Goal: Task Accomplishment & Management: Use online tool/utility

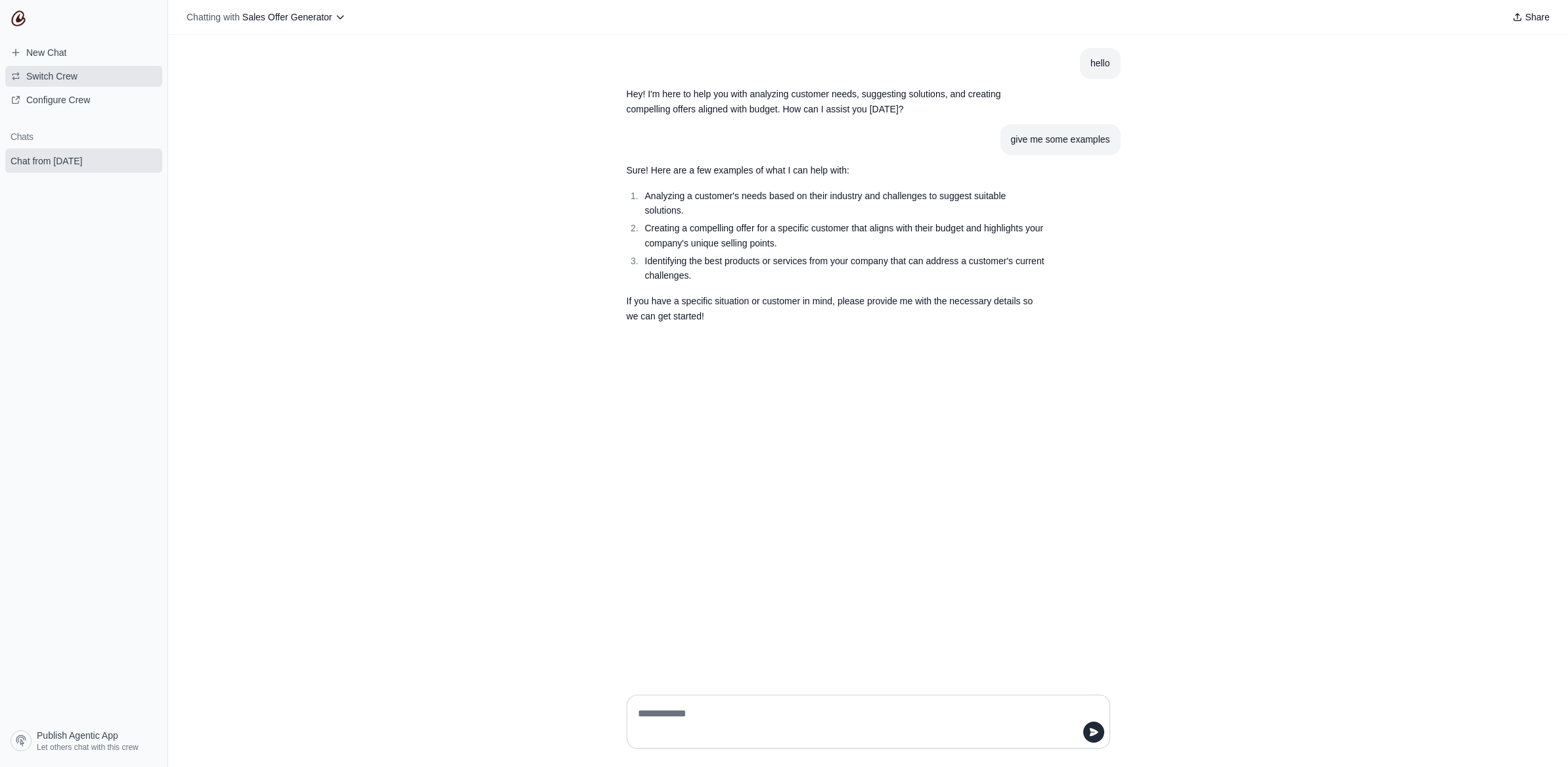
click at [72, 82] on span "Switch Crew" at bounding box center [52, 76] width 51 height 13
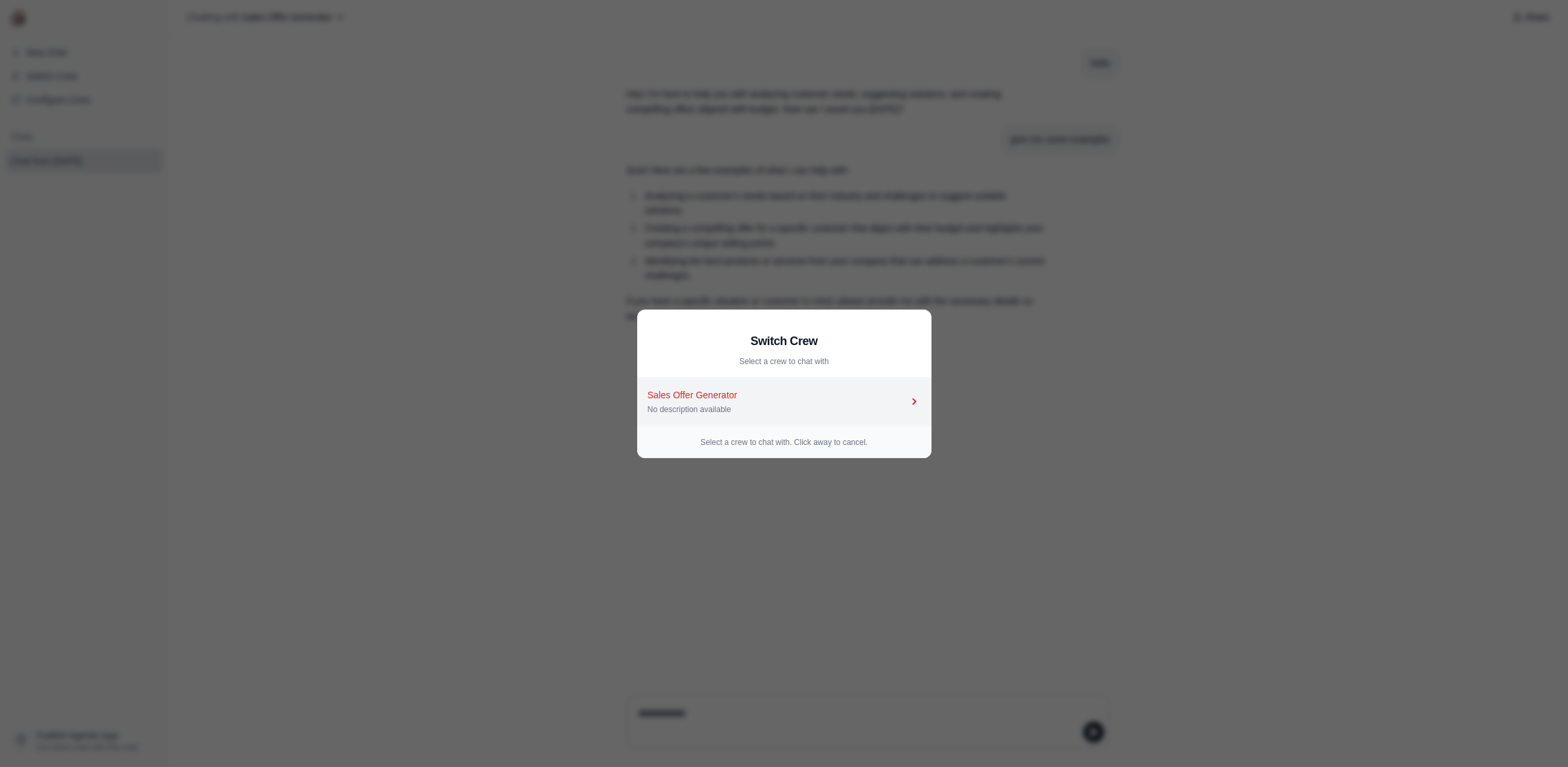
click at [752, 390] on div "Sales Offer Generator" at bounding box center [777, 395] width 260 height 13
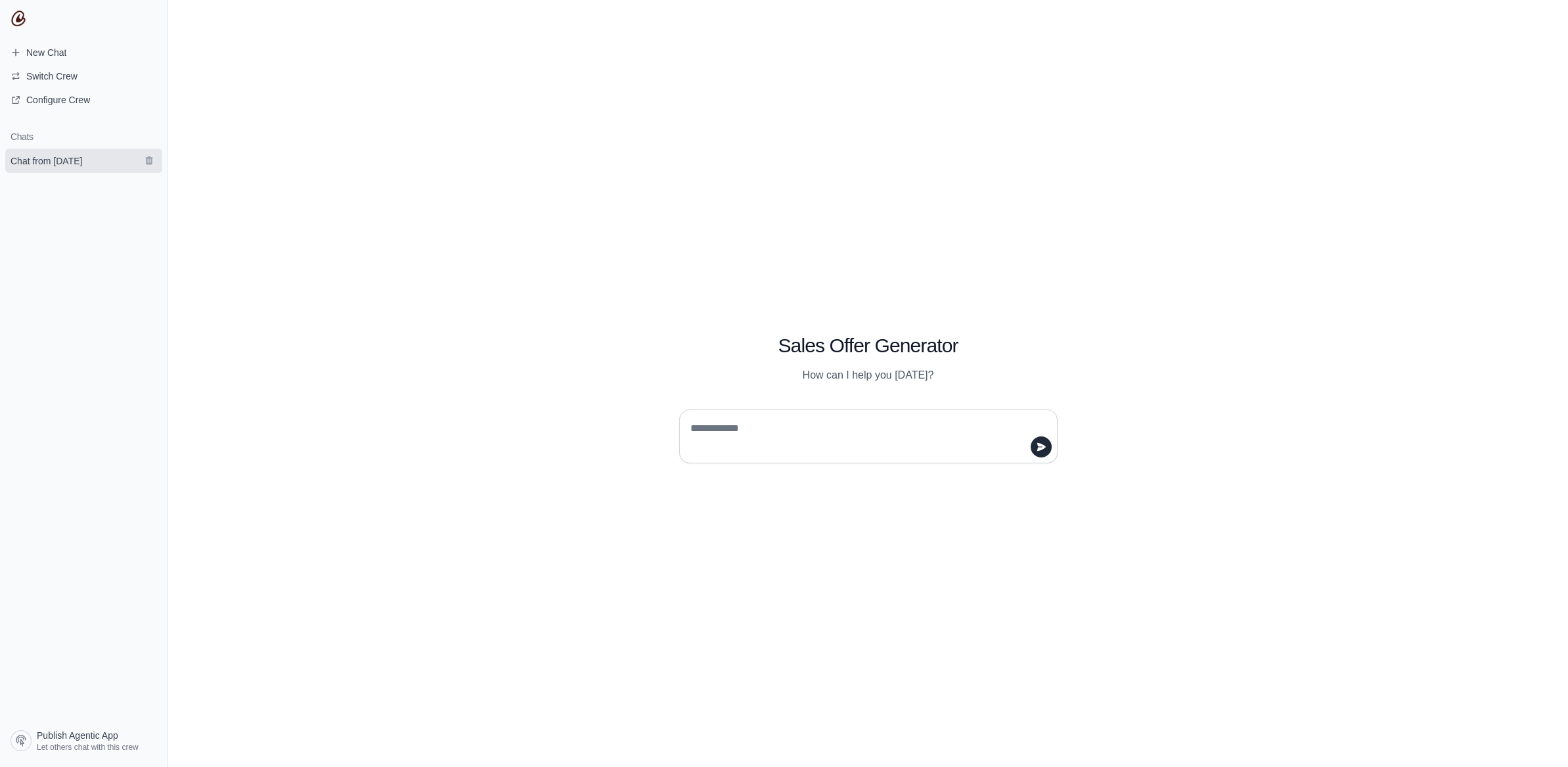
click at [82, 166] on span "Chat from September 4" at bounding box center [46, 161] width 72 height 13
click at [894, 429] on textarea at bounding box center [864, 436] width 353 height 37
click at [51, 155] on span "Chat from September 4" at bounding box center [46, 161] width 72 height 13
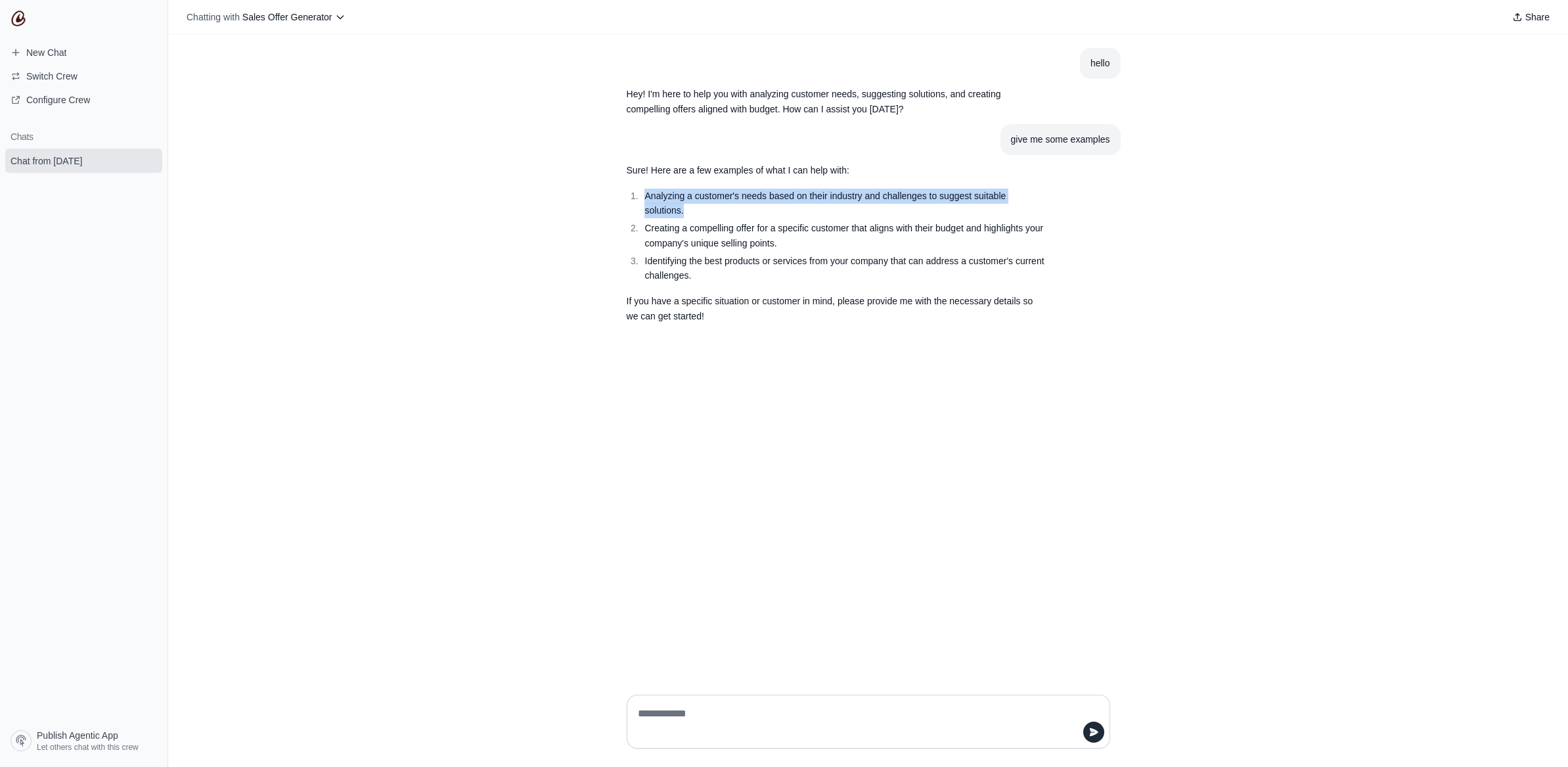
drag, startPoint x: 689, startPoint y: 213, endPoint x: 643, endPoint y: 193, distance: 50.2
click at [643, 193] on li "Analyzing a customer's needs based on their industry and challenges to suggest …" at bounding box center [844, 203] width 406 height 30
copy li "Analyzing a customer's needs based on their industry and challenges to suggest …"
click at [787, 717] on textarea at bounding box center [864, 722] width 459 height 37
paste textarea "**********"
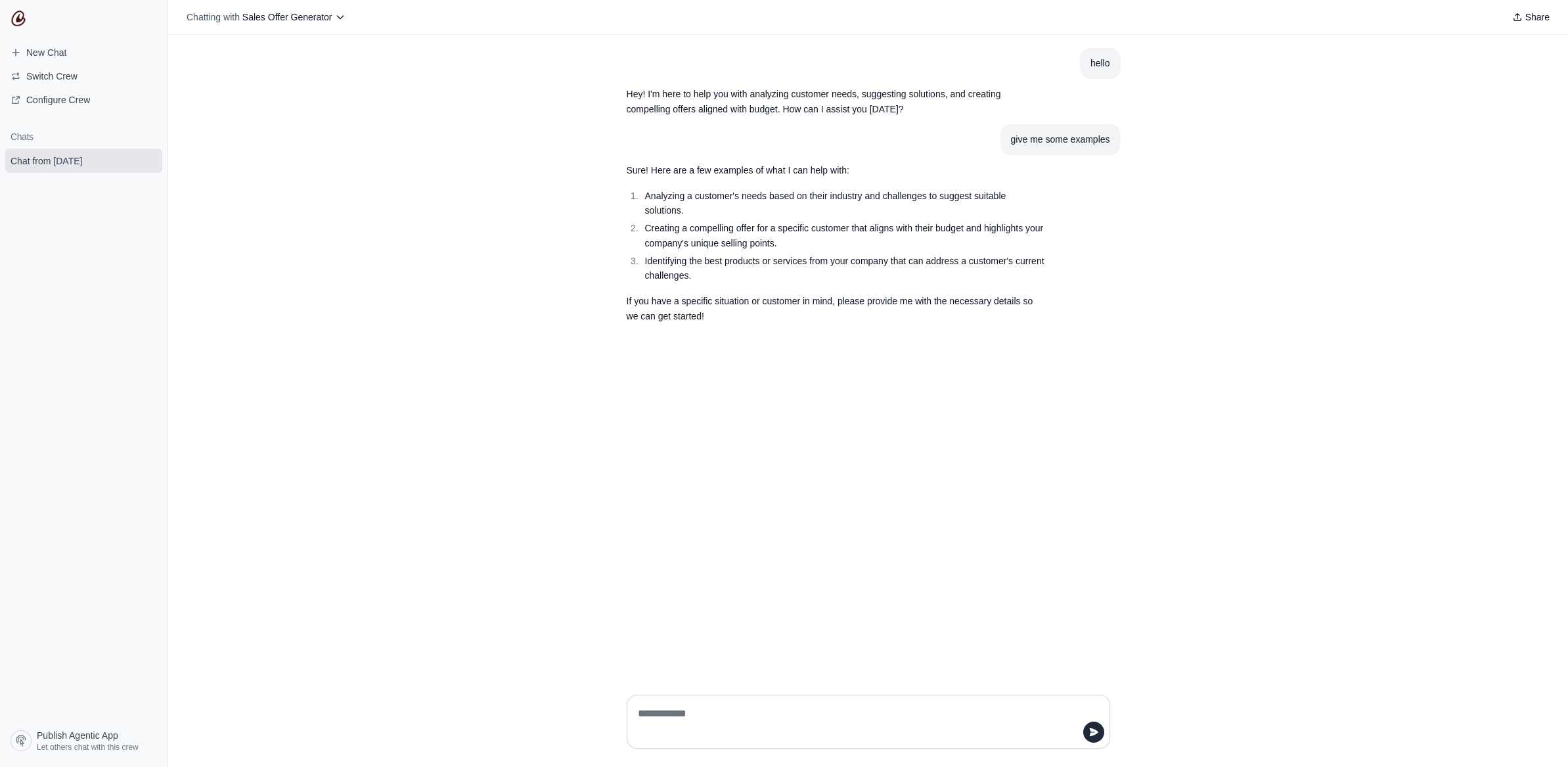
type textarea "**********"
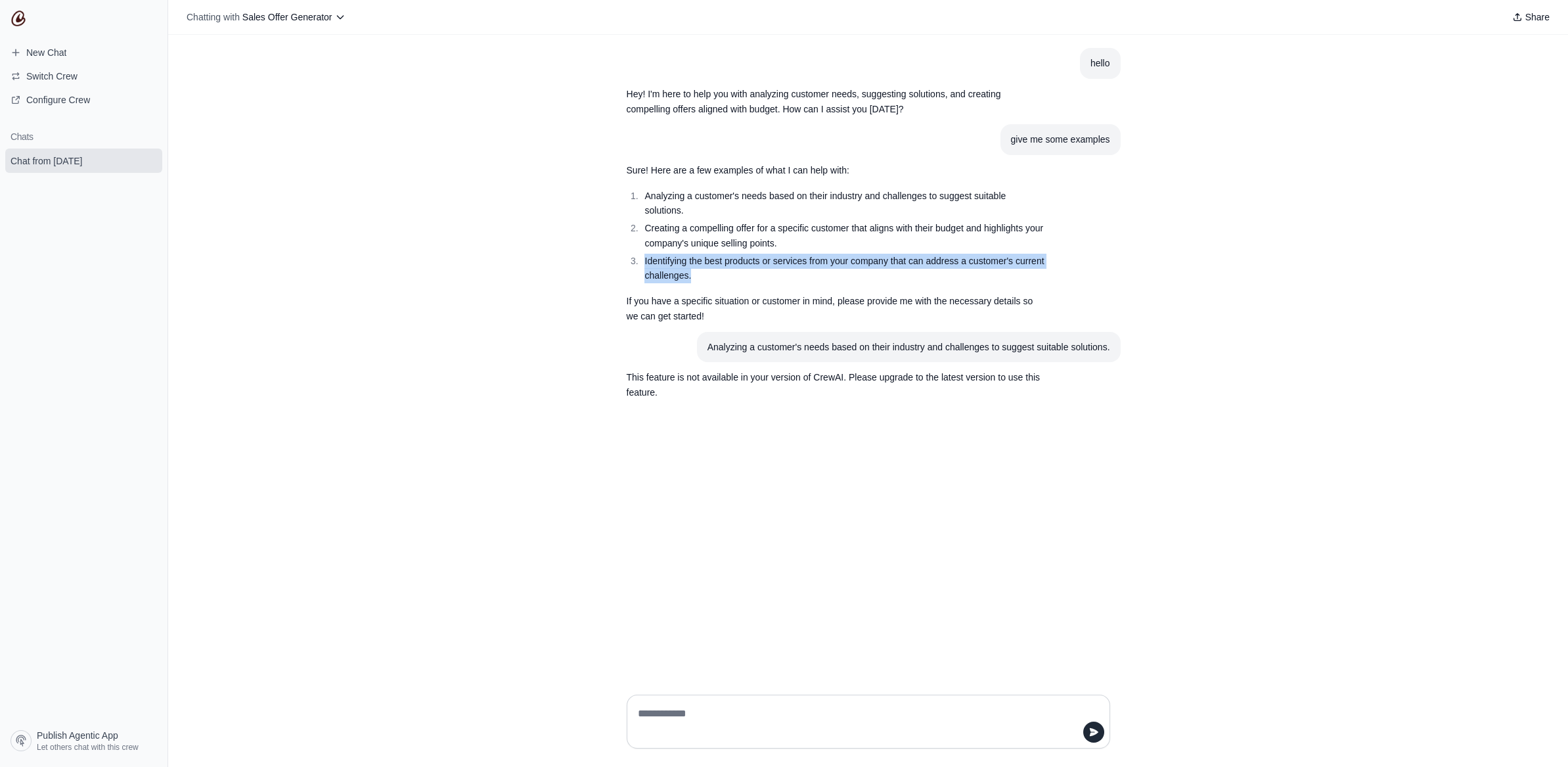
drag, startPoint x: 644, startPoint y: 261, endPoint x: 746, endPoint y: 278, distance: 103.4
click at [746, 278] on li "Identifying the best products or services from your company that can address a …" at bounding box center [844, 269] width 406 height 30
copy li "Identifying the best products or services from your company that can address a …"
drag, startPoint x: 748, startPoint y: 664, endPoint x: 741, endPoint y: 680, distance: 17.5
click at [741, 680] on div "hello Hey! I'm here to help you with analyzing customer needs, suggesting solut…" at bounding box center [868, 359] width 1400 height 649
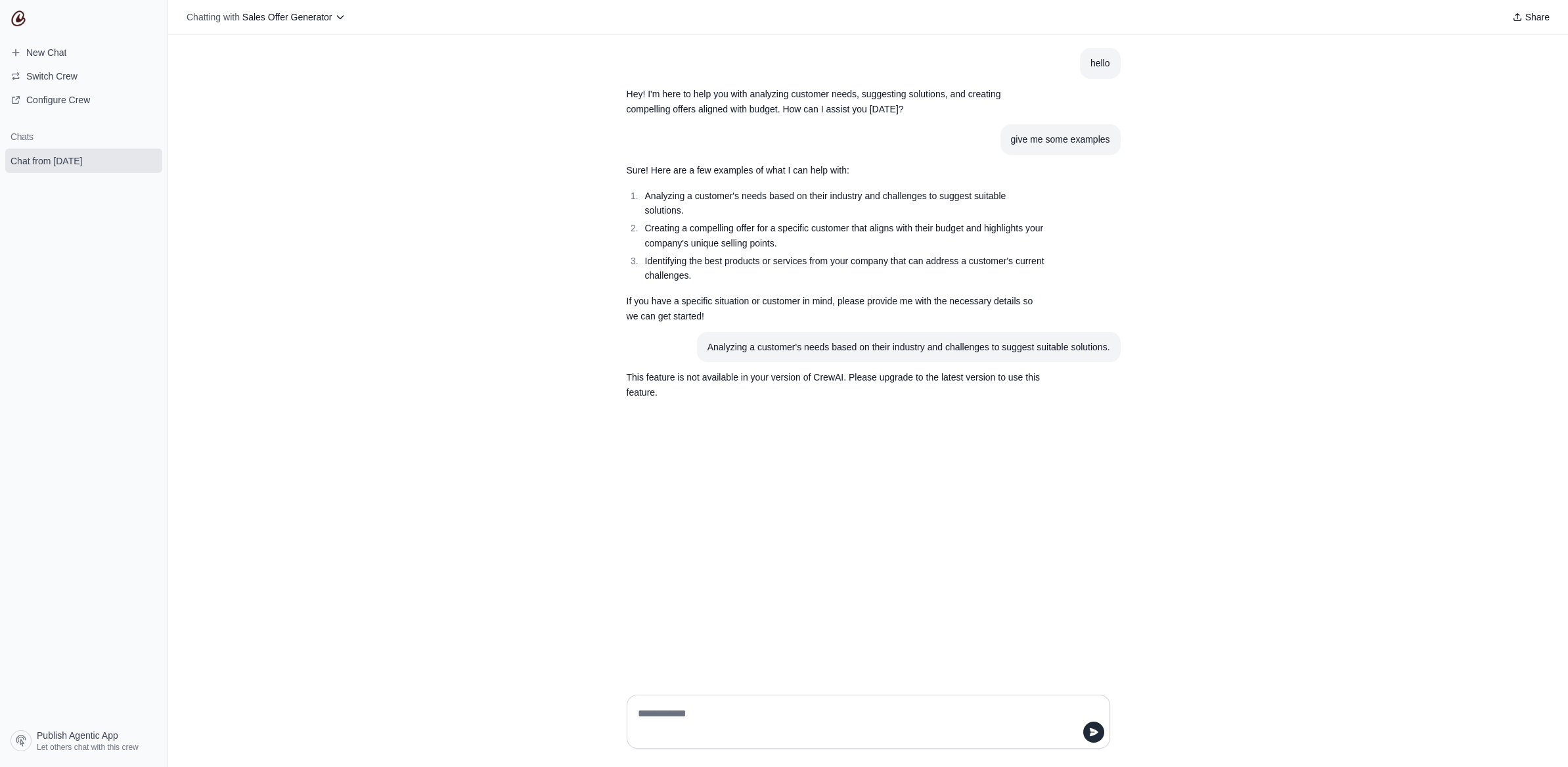
click at [729, 714] on textarea at bounding box center [864, 722] width 459 height 37
paste textarea "**********"
type textarea "**********"
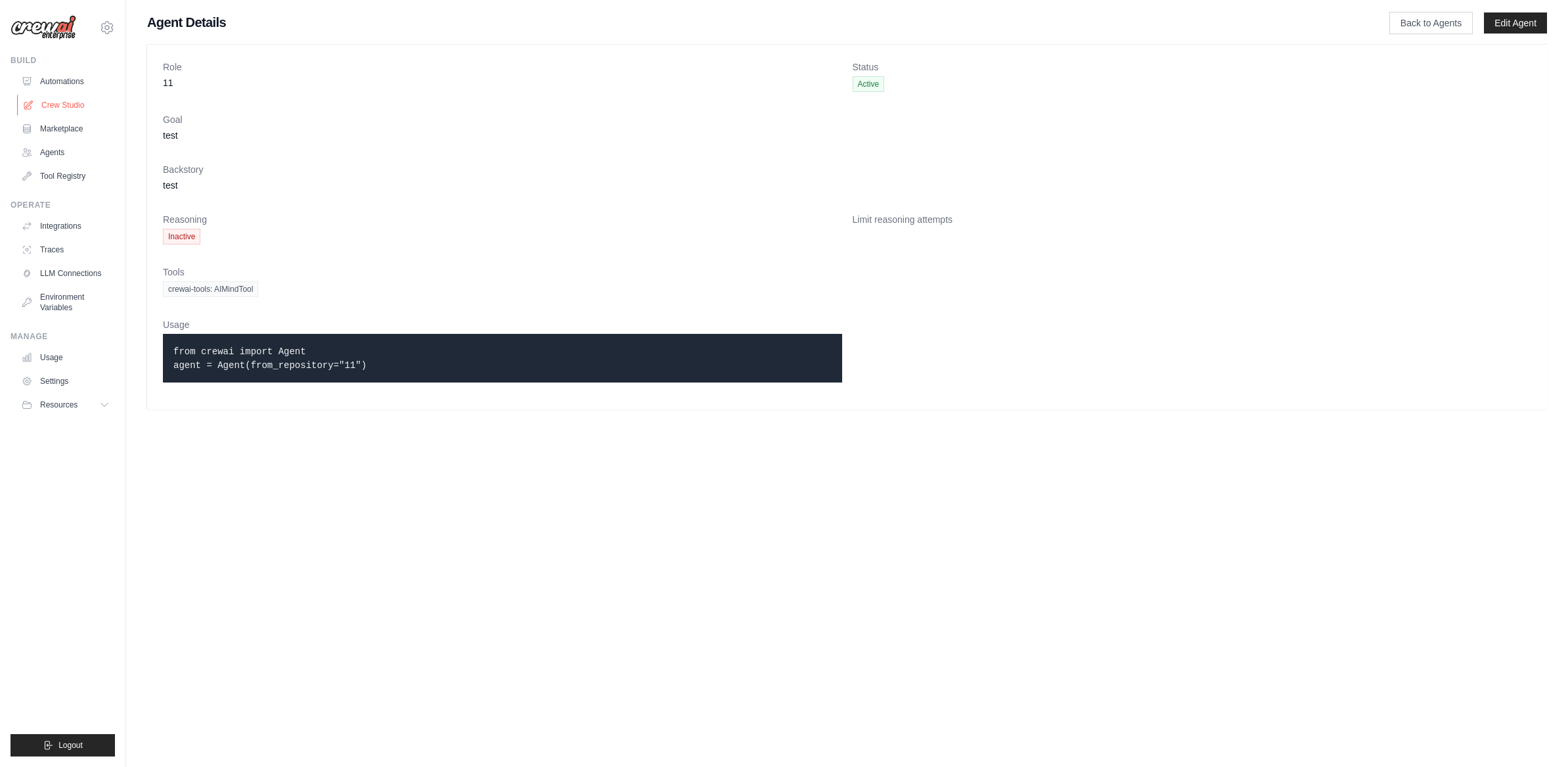
click at [71, 99] on link "Crew Studio" at bounding box center [66, 105] width 99 height 21
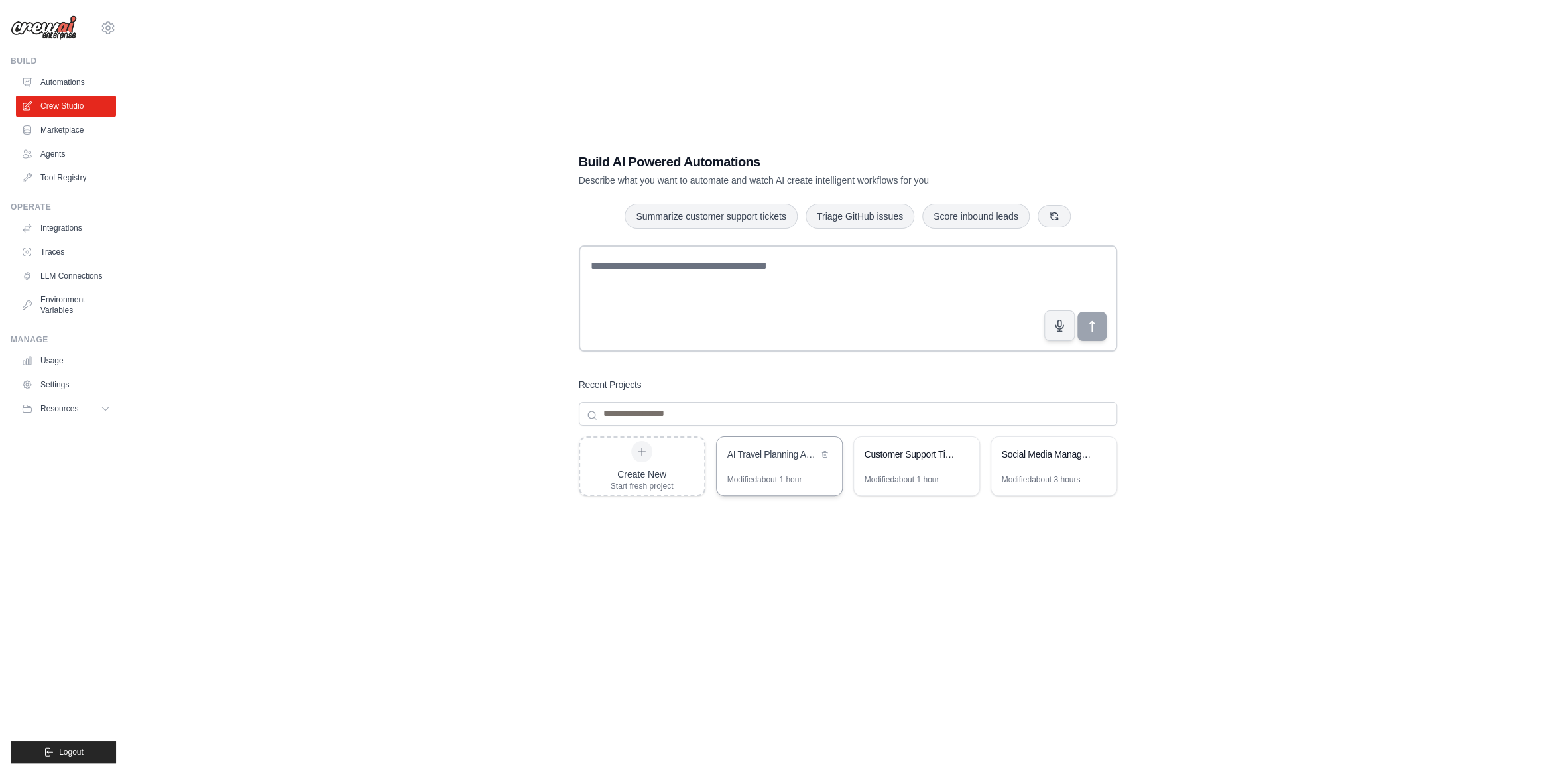
click at [780, 468] on div "AI Travel Planning Assistant" at bounding box center [779, 456] width 126 height 37
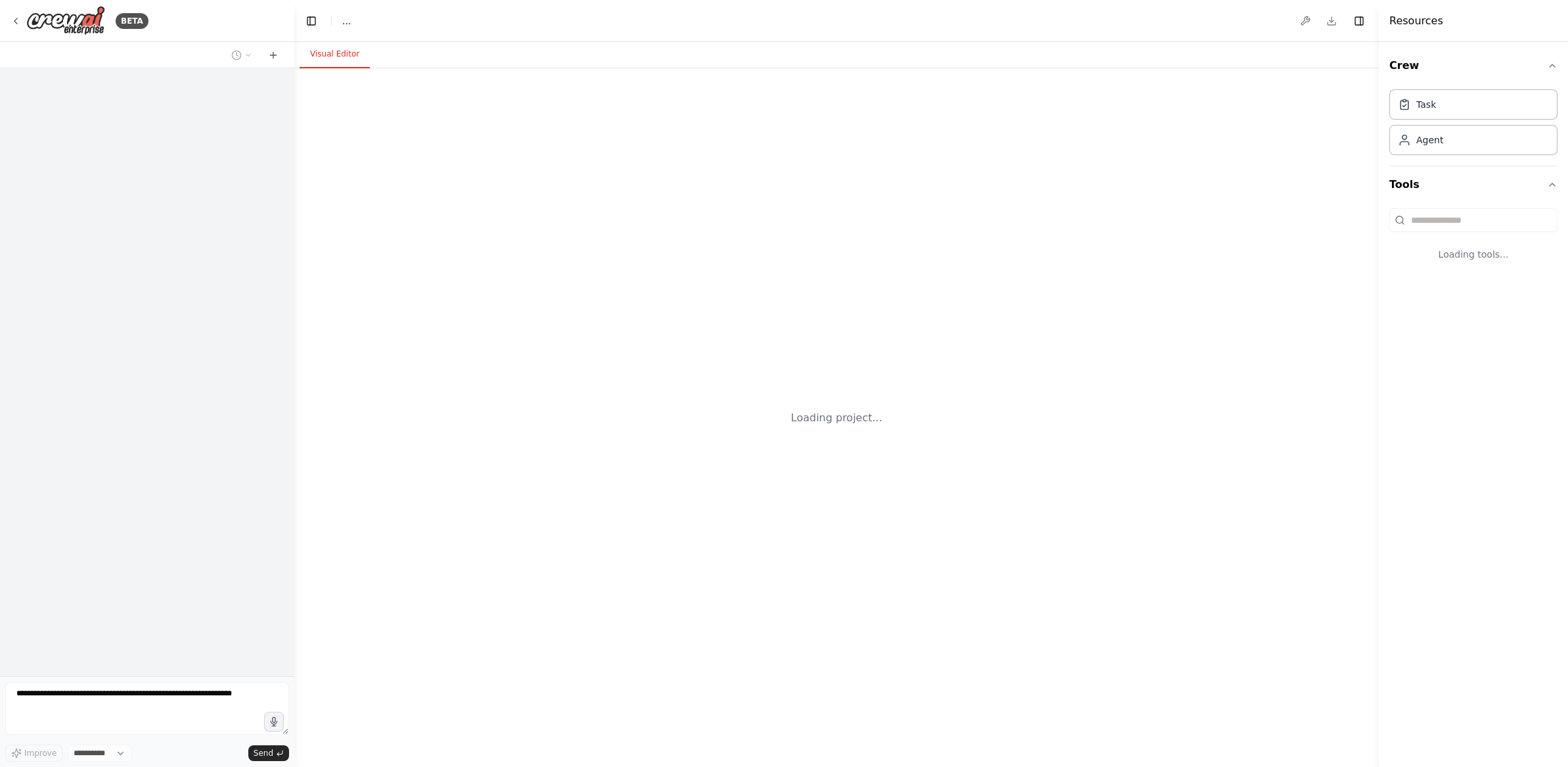
select select "****"
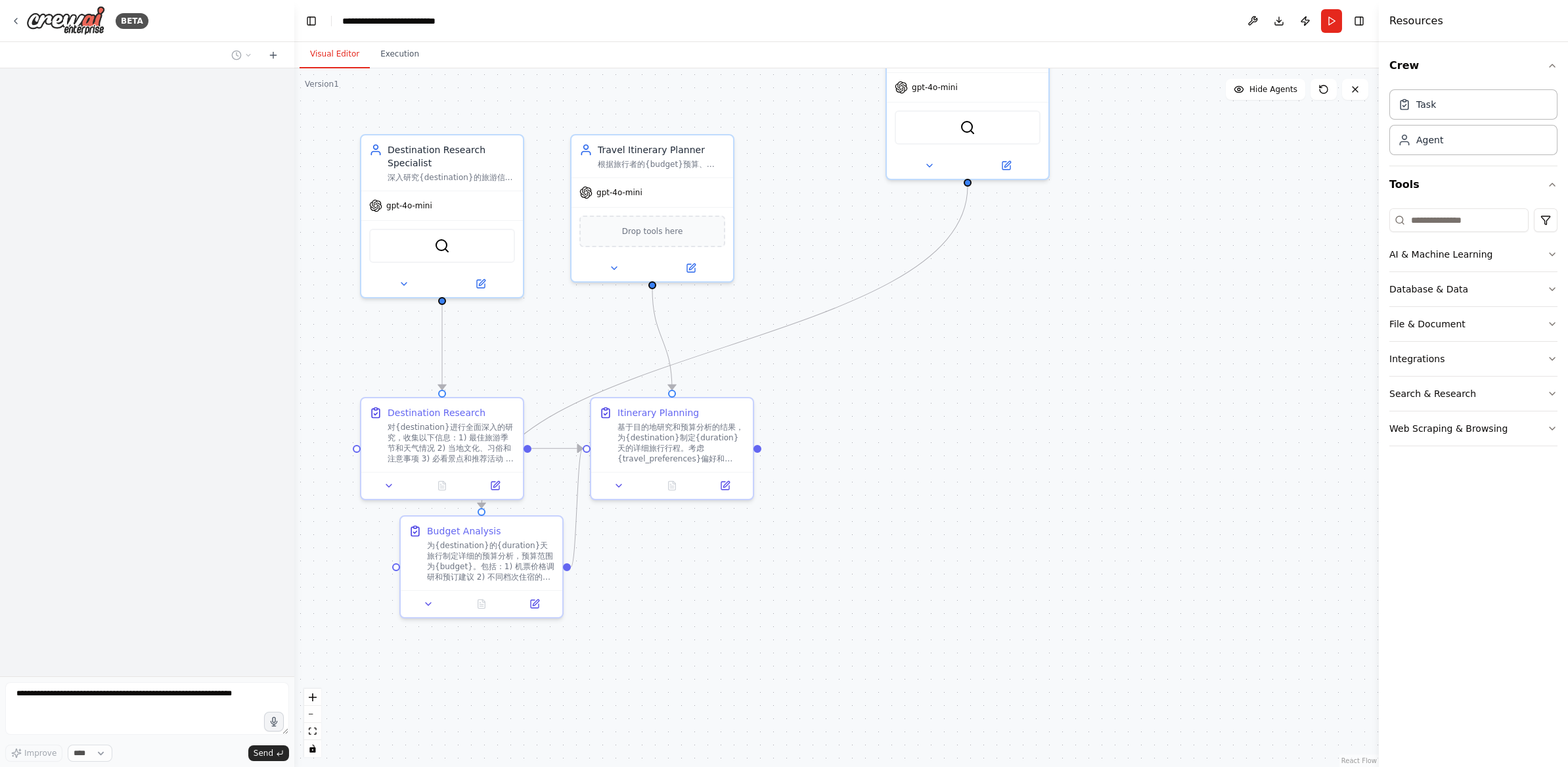
click at [74, 753] on div "Improve ****" at bounding box center [59, 753] width 107 height 17
click at [213, 728] on div "Improve **** Send" at bounding box center [147, 722] width 284 height 80
drag, startPoint x: 70, startPoint y: 630, endPoint x: 132, endPoint y: 350, distance: 286.8
click at [83, 572] on div at bounding box center [147, 372] width 294 height 608
click at [265, 58] on button at bounding box center [273, 55] width 21 height 16
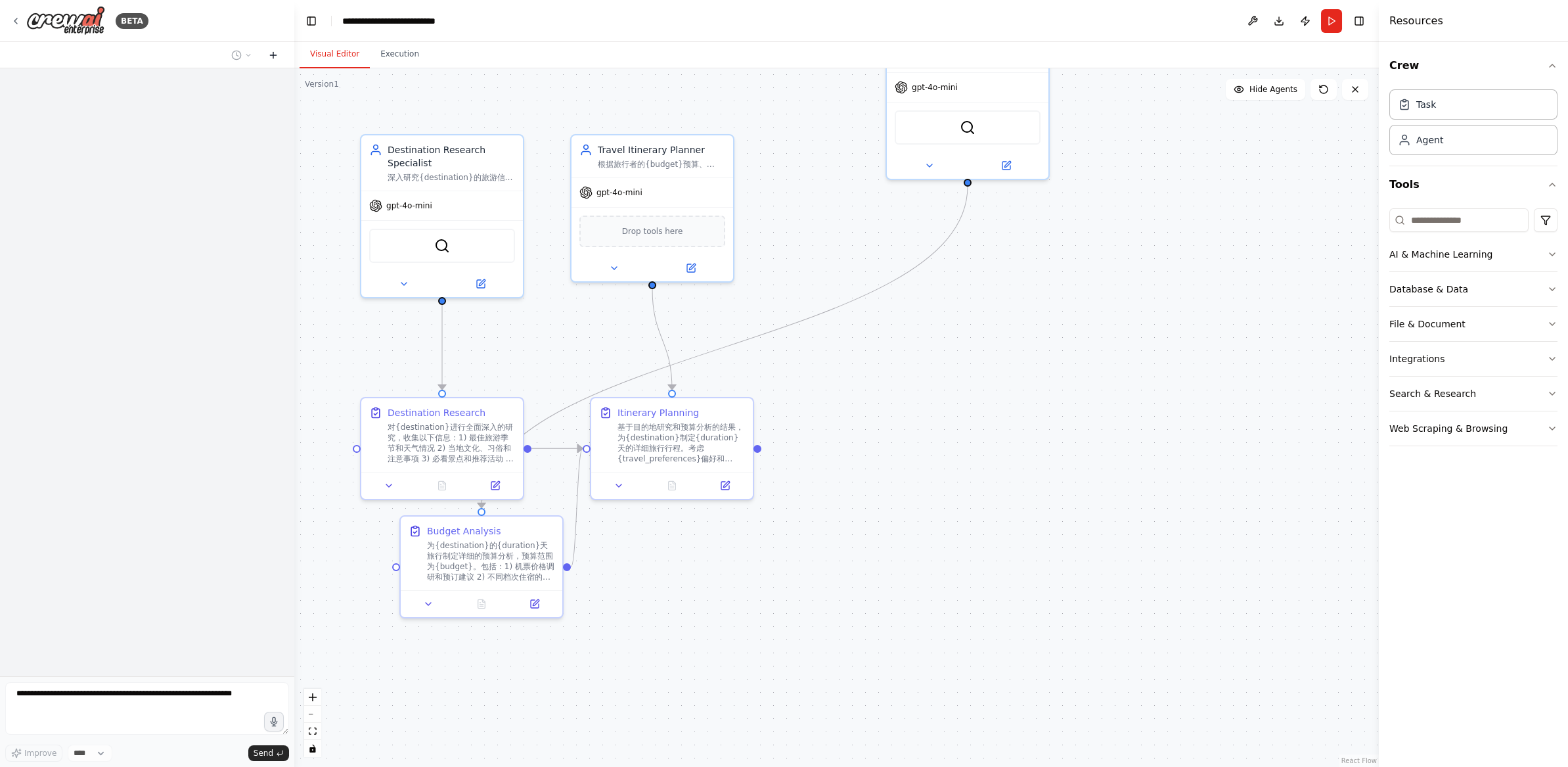
click at [270, 55] on icon at bounding box center [273, 55] width 6 height 0
click at [277, 55] on icon at bounding box center [273, 55] width 11 height 11
click at [444, 243] on img at bounding box center [442, 243] width 16 height 16
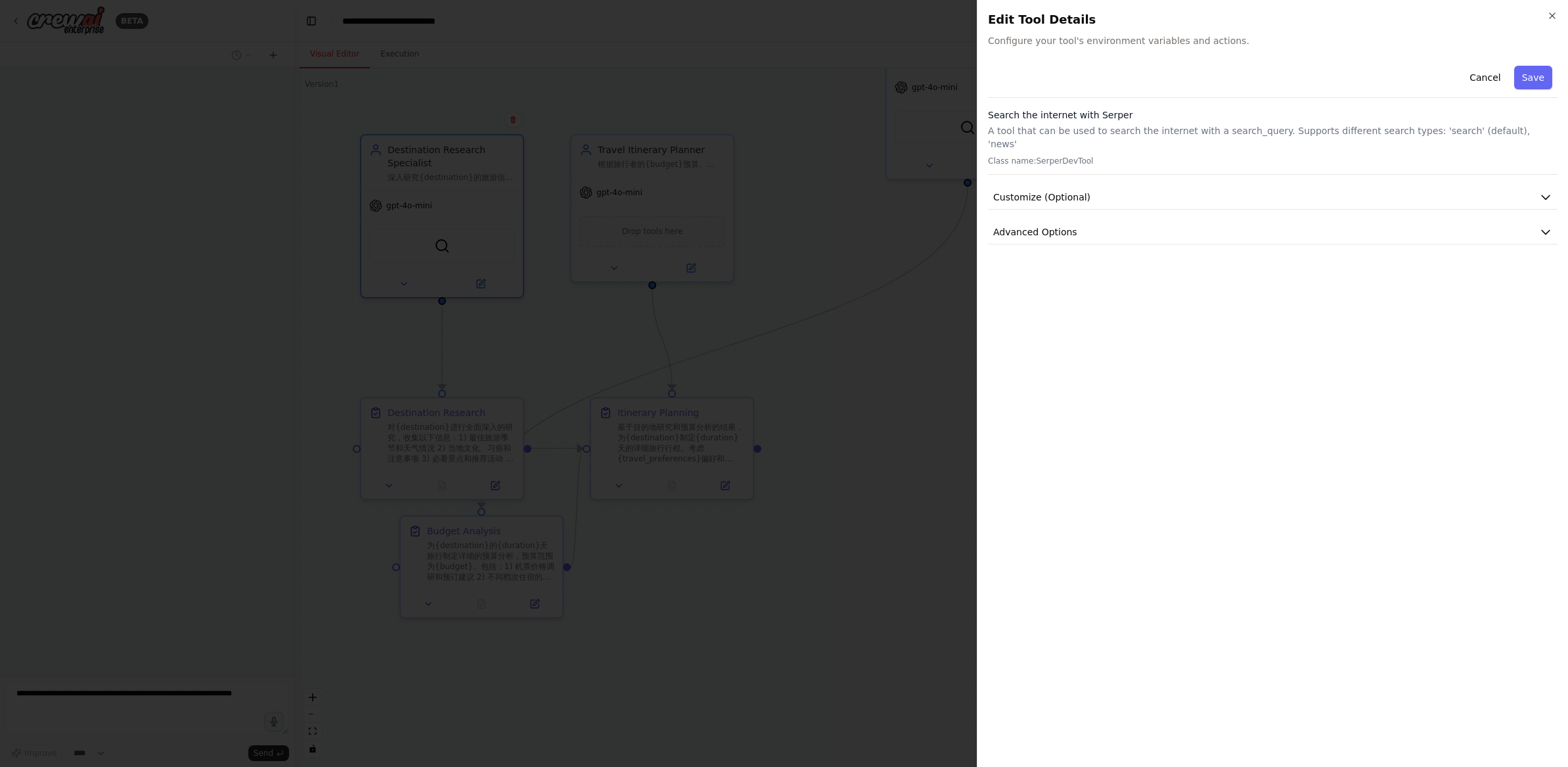
click at [736, 275] on div at bounding box center [784, 383] width 1568 height 767
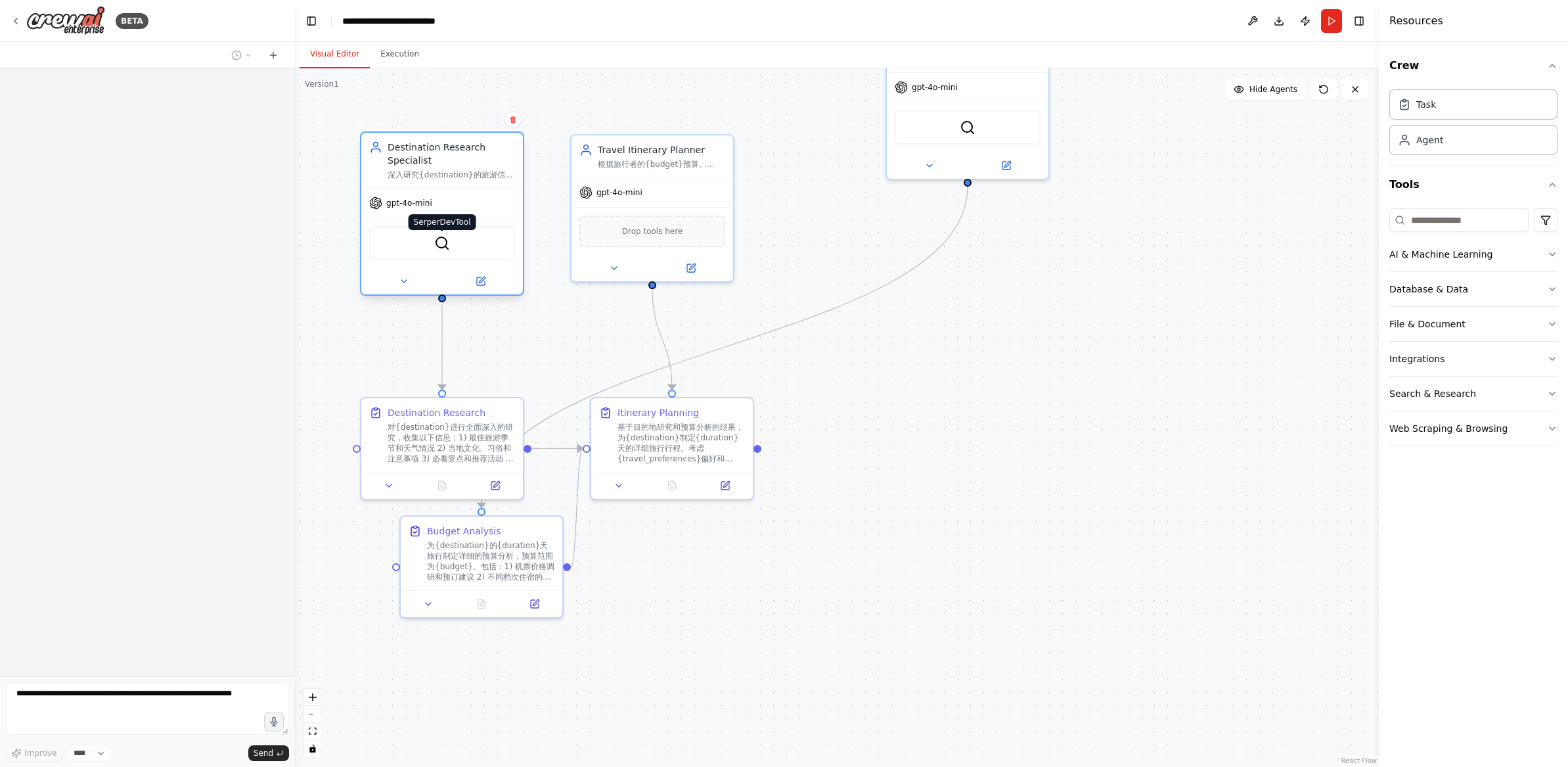
click at [440, 249] on img at bounding box center [442, 243] width 16 height 16
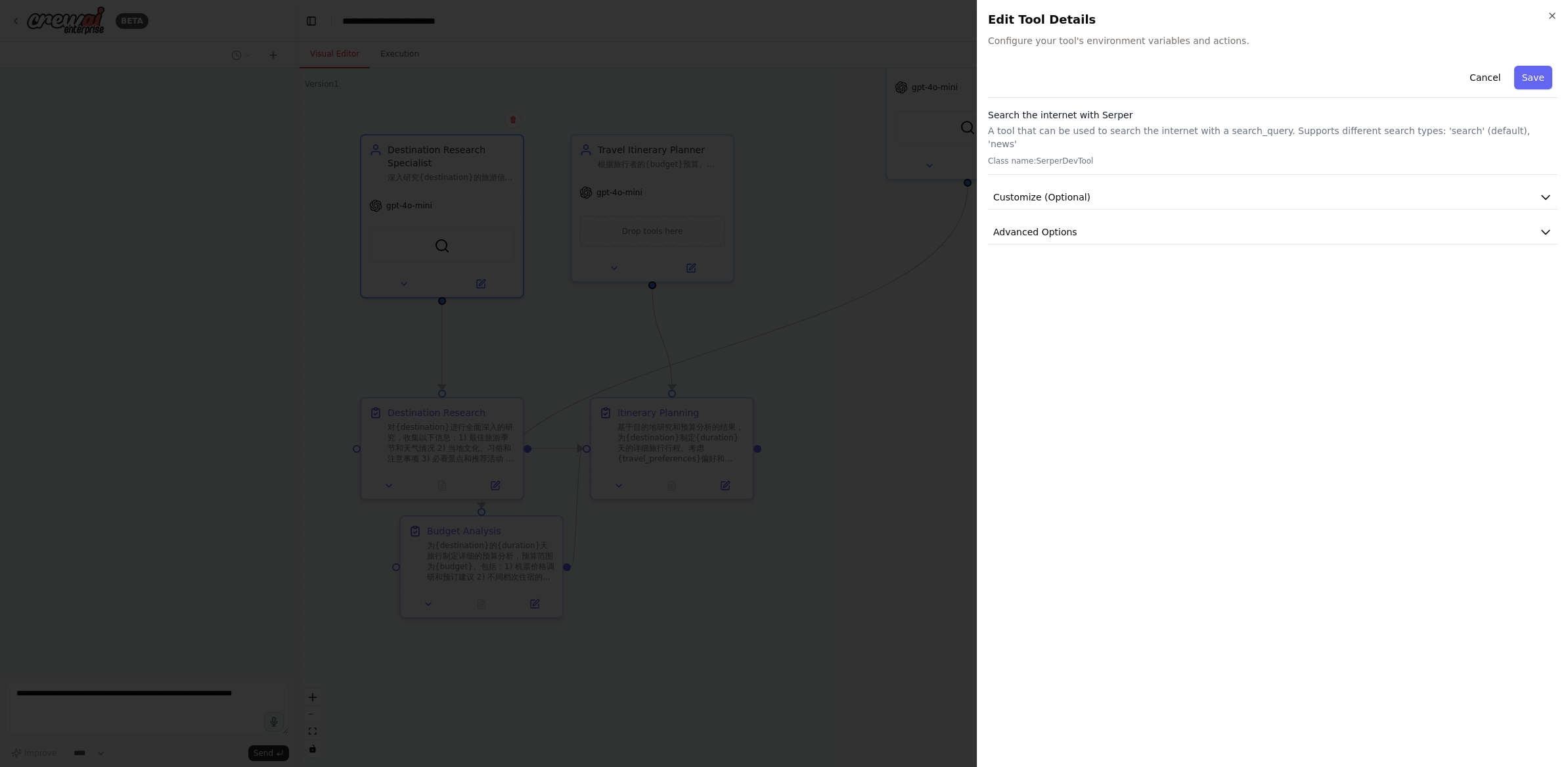
click at [431, 296] on div at bounding box center [784, 383] width 1568 height 767
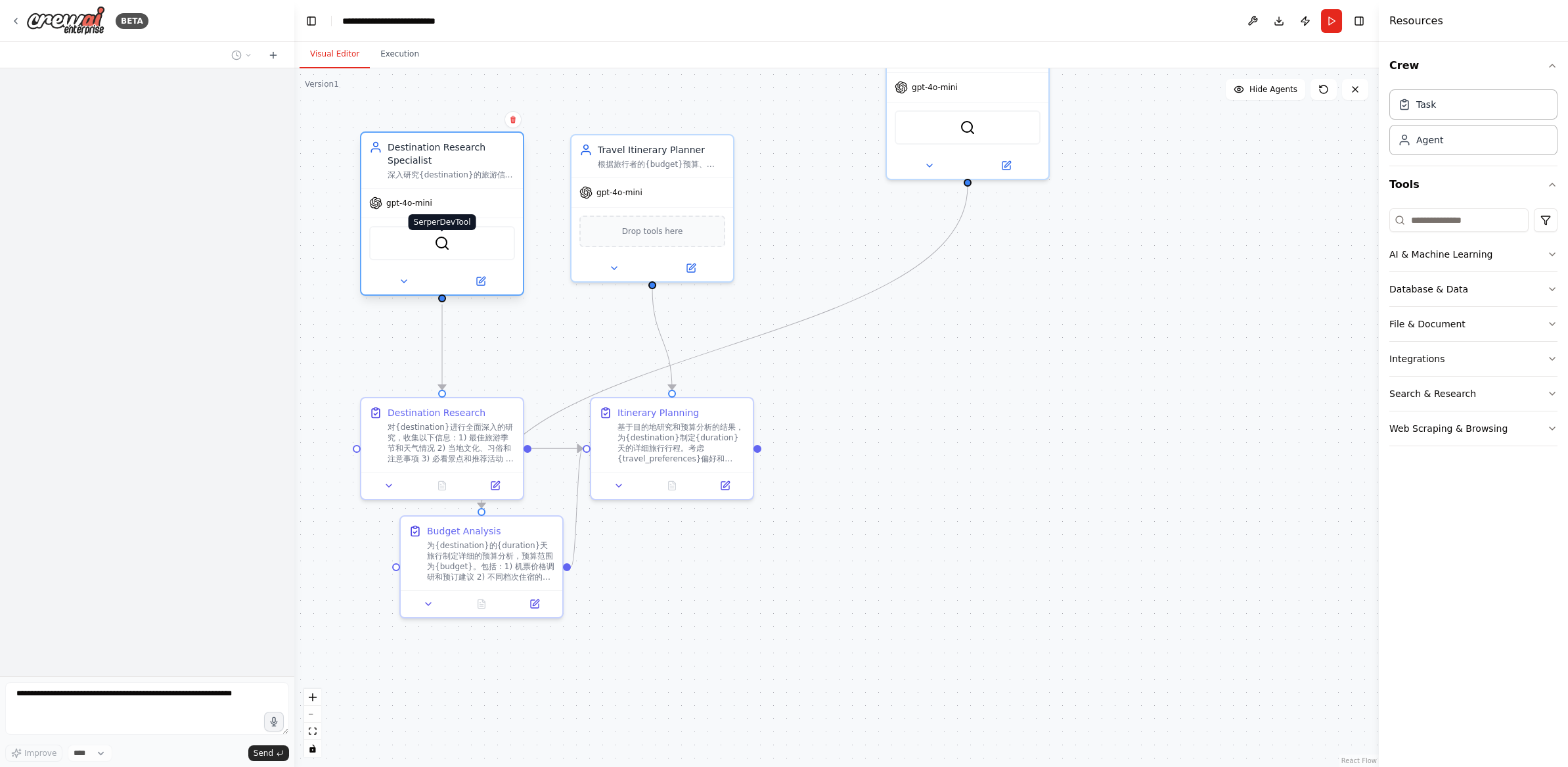
click at [441, 244] on img at bounding box center [442, 243] width 16 height 16
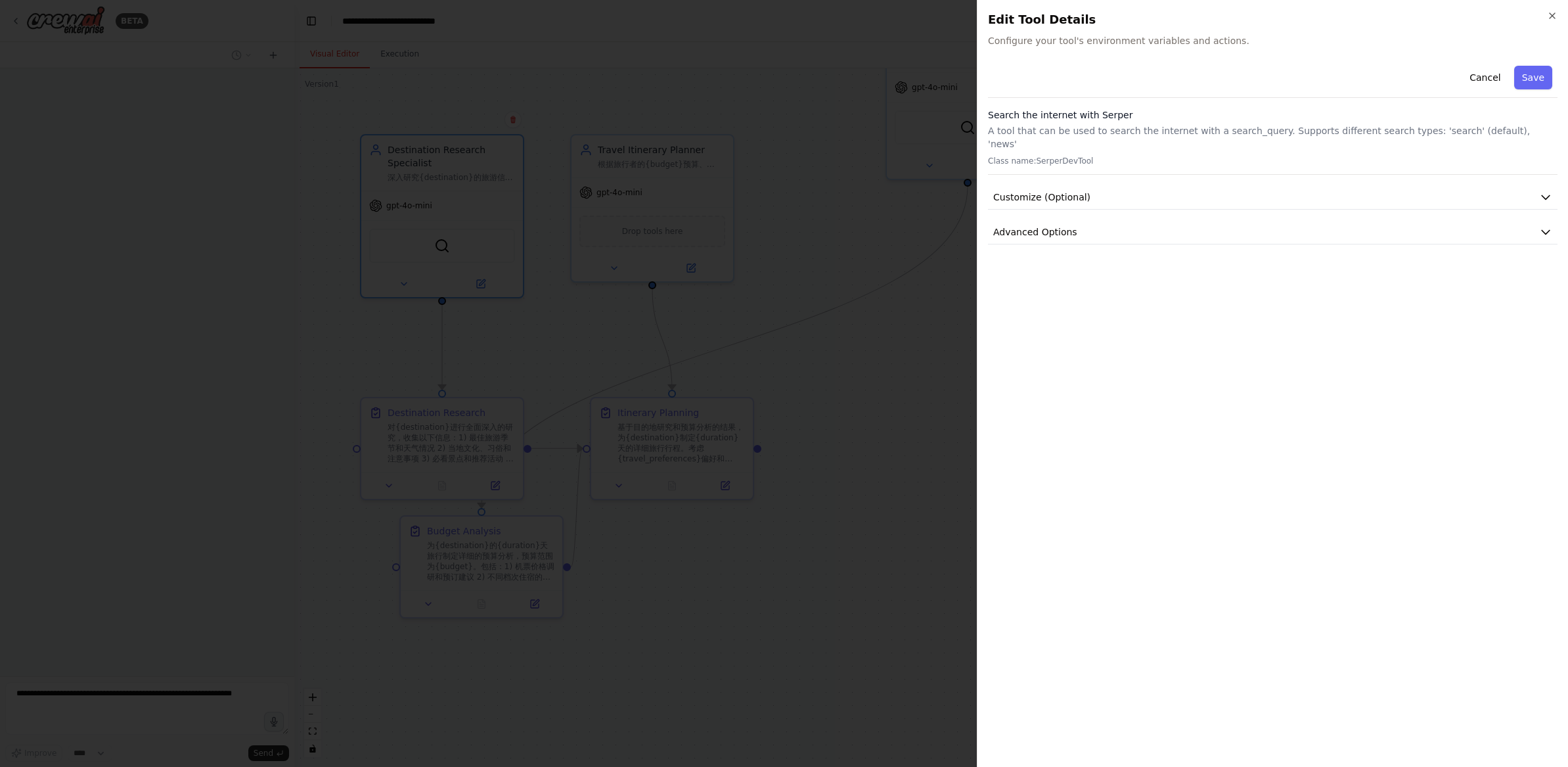
click at [417, 321] on div at bounding box center [784, 383] width 1568 height 767
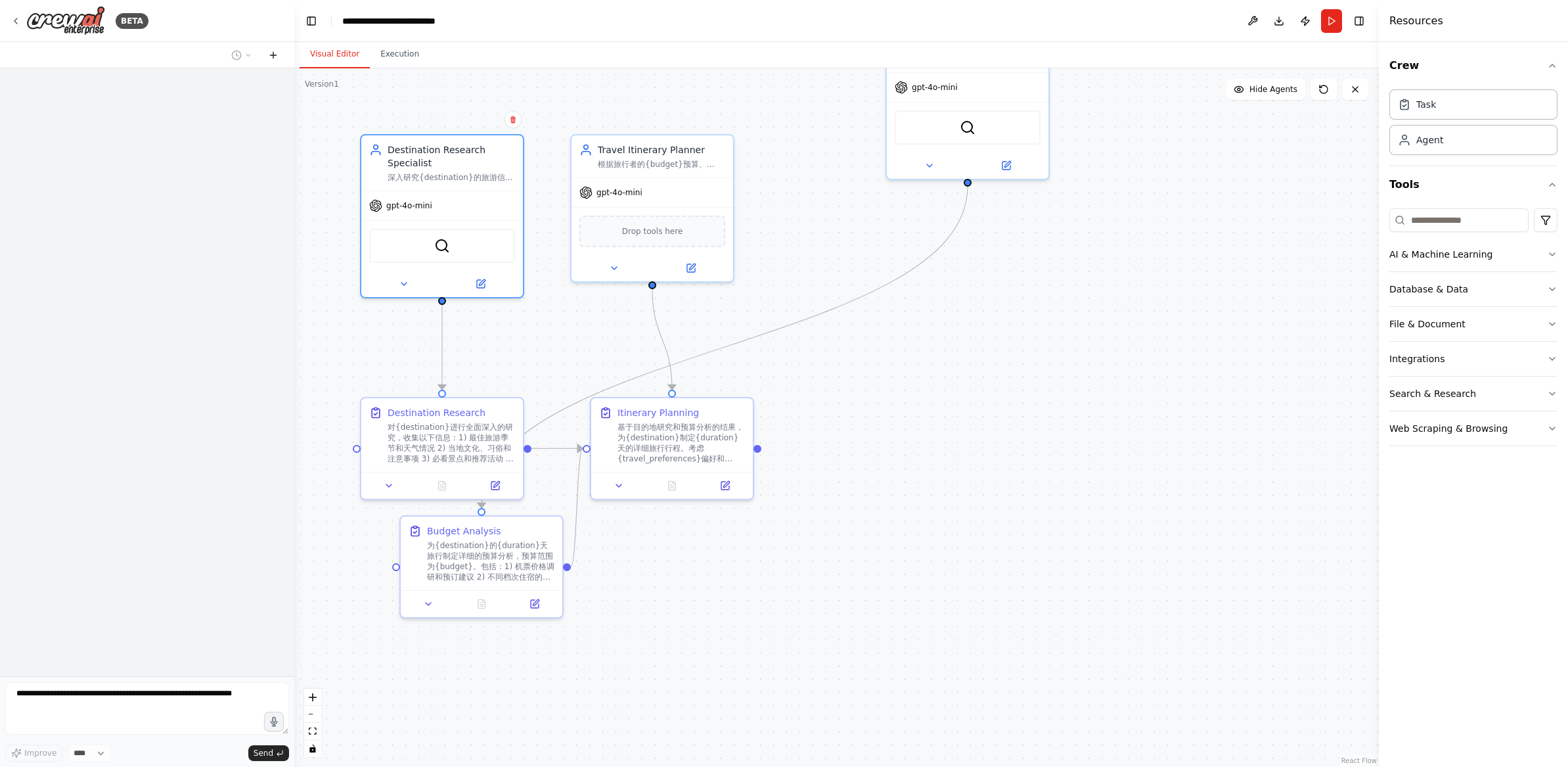
click at [274, 53] on icon at bounding box center [273, 55] width 11 height 11
click at [274, 56] on icon at bounding box center [273, 55] width 11 height 11
click at [268, 50] on icon at bounding box center [273, 55] width 11 height 11
click at [272, 57] on icon at bounding box center [273, 55] width 11 height 11
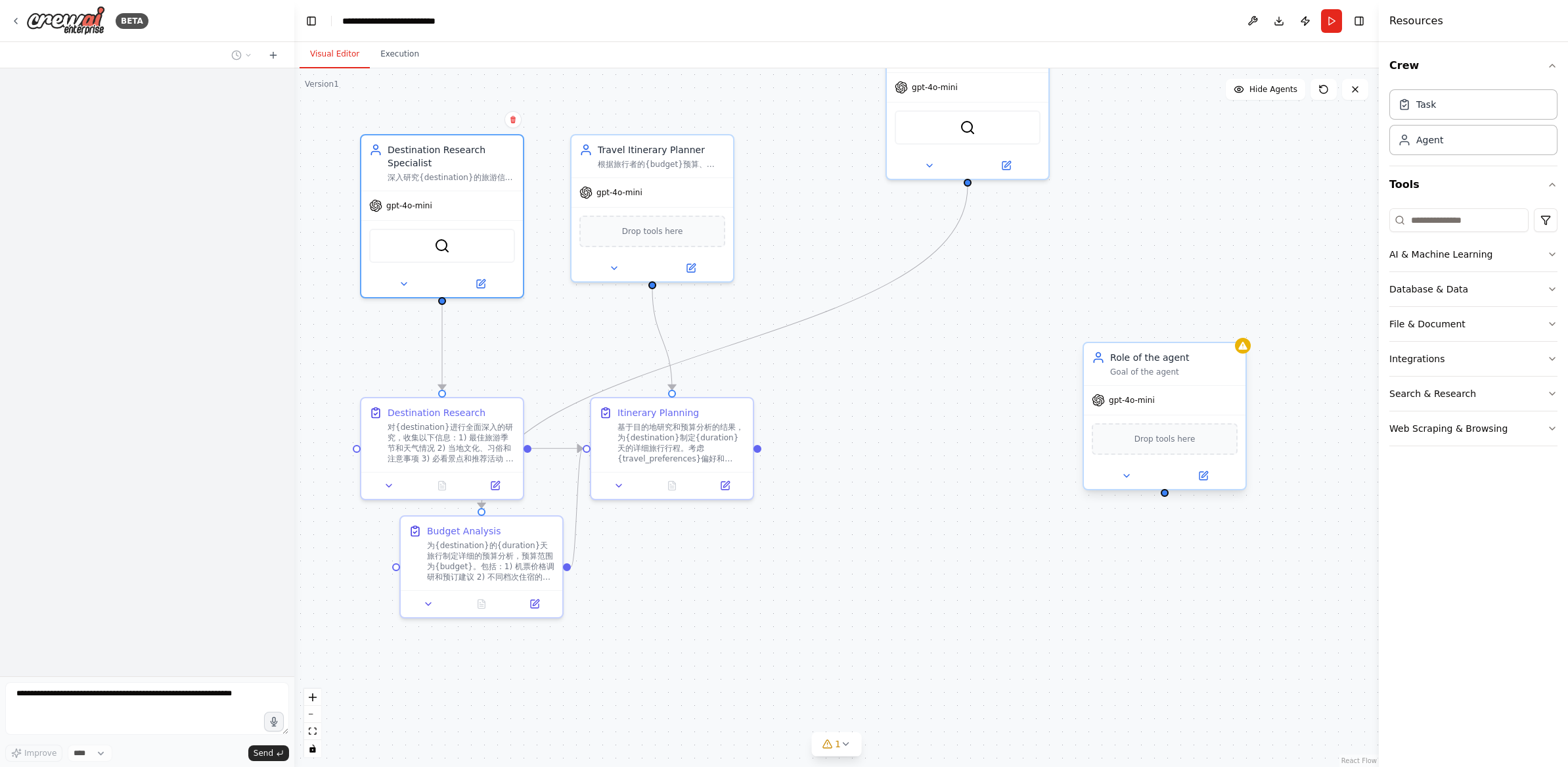
click at [1227, 348] on div "Role of the agent Goal of the agent" at bounding box center [1165, 364] width 162 height 42
click at [1230, 334] on button at bounding box center [1236, 330] width 17 height 17
click at [1205, 332] on button "Confirm" at bounding box center [1199, 330] width 47 height 16
click at [269, 50] on icon at bounding box center [273, 55] width 11 height 11
click at [223, 55] on div at bounding box center [147, 55] width 294 height 26
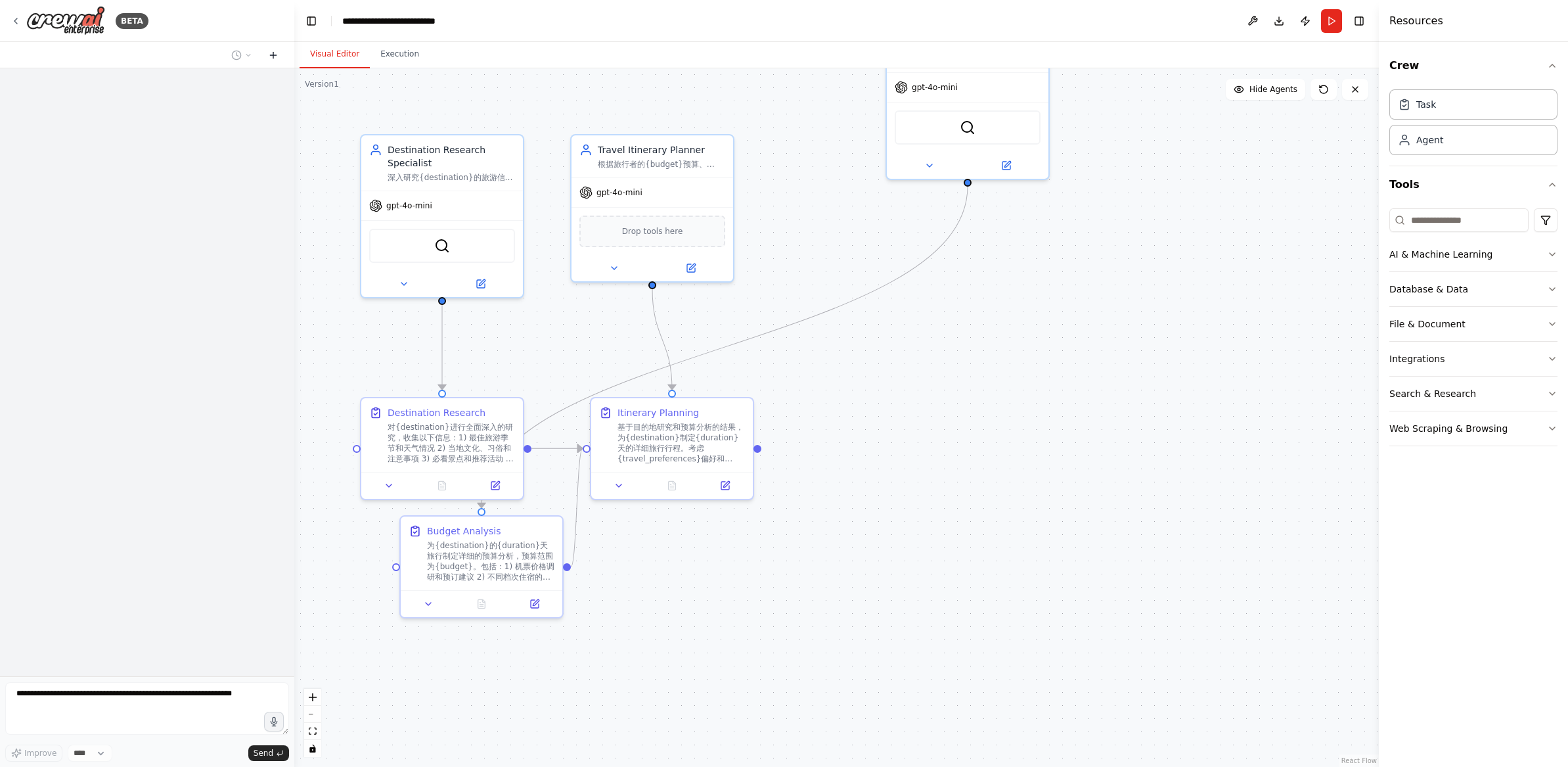
click at [270, 55] on icon at bounding box center [273, 55] width 6 height 0
click at [277, 751] on div "Improve **** Send" at bounding box center [147, 722] width 284 height 80
click at [153, 625] on div at bounding box center [147, 362] width 294 height 588
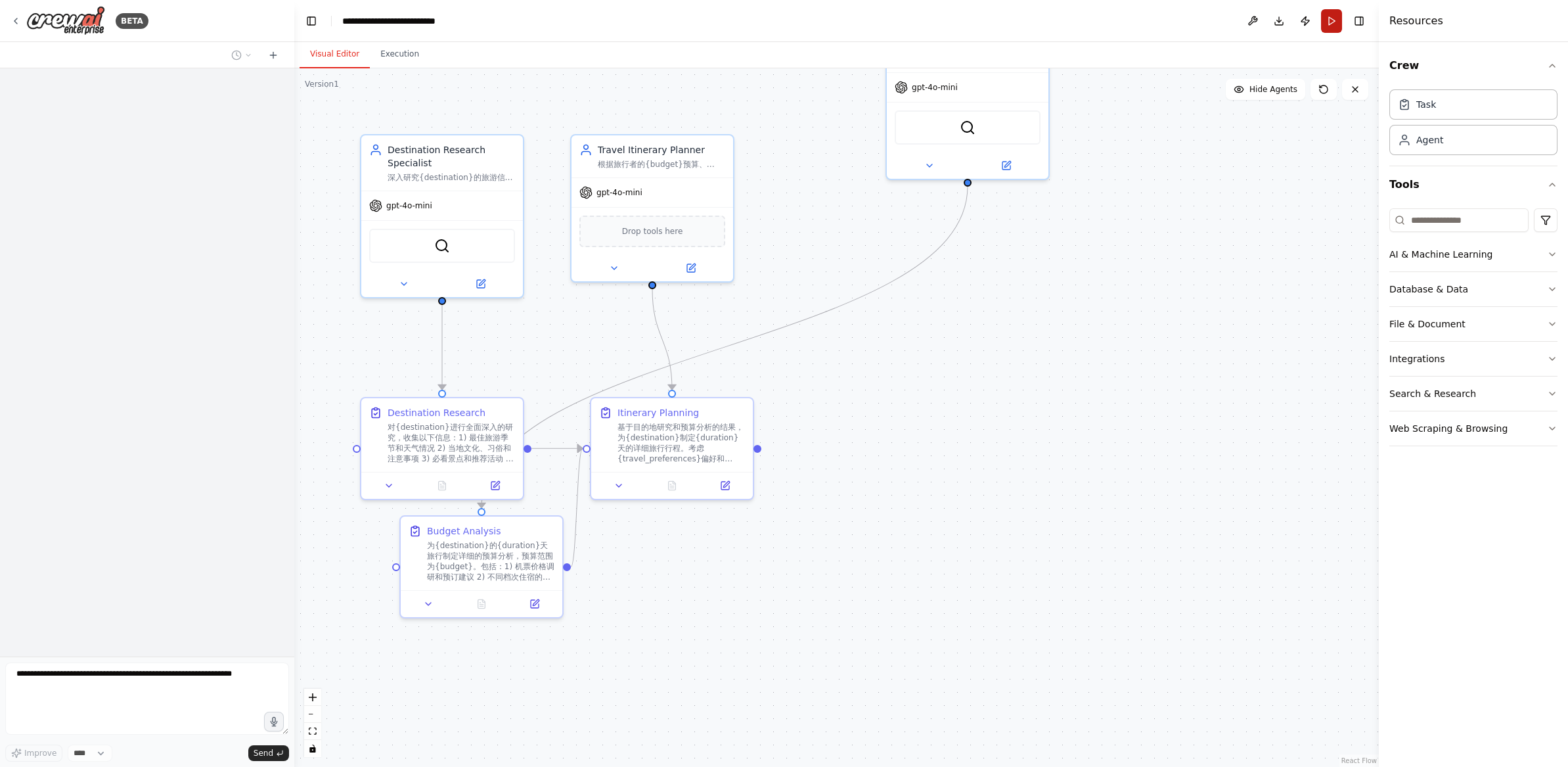
click at [1336, 26] on button "Run" at bounding box center [1332, 21] width 21 height 24
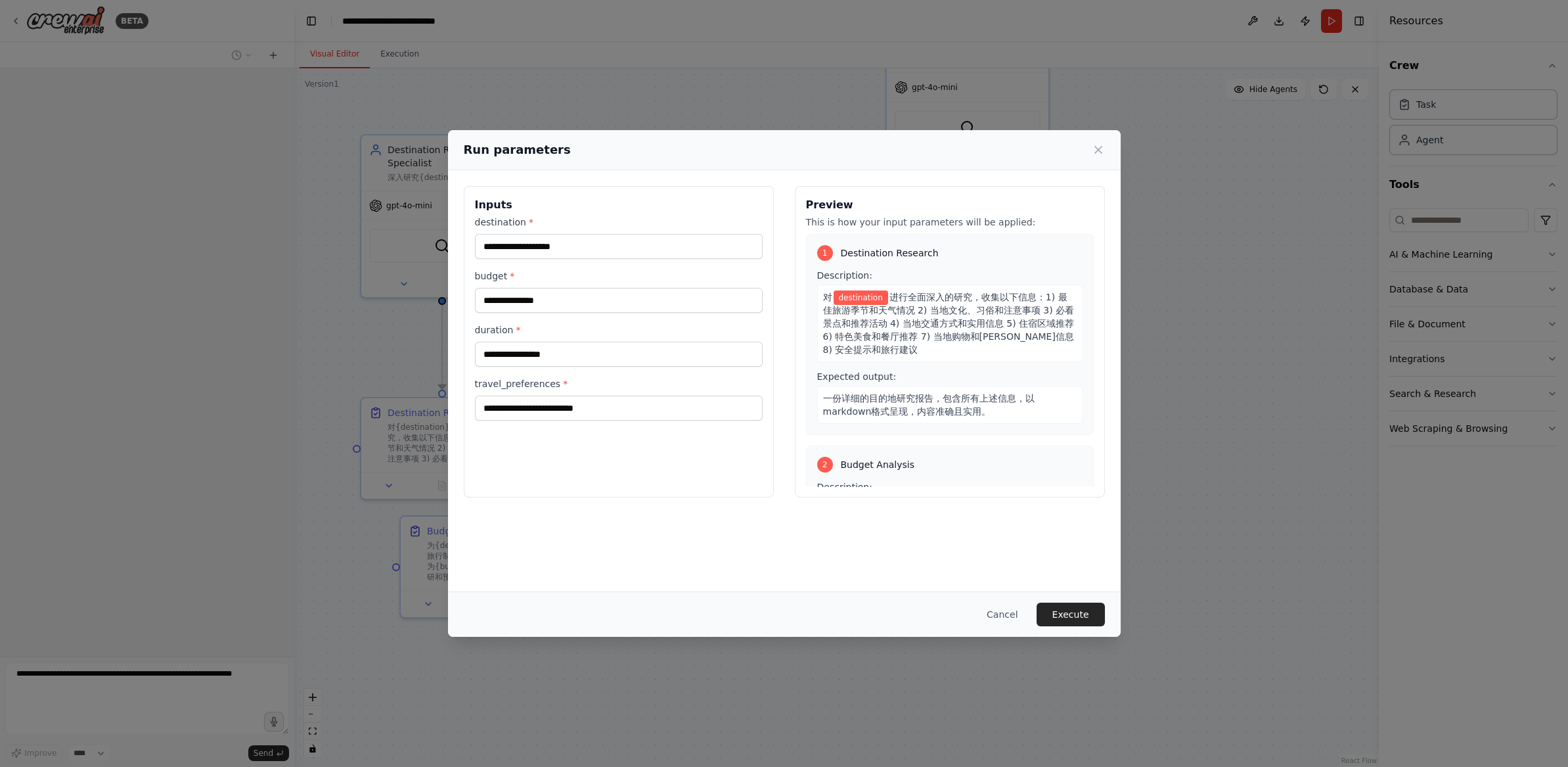
click at [962, 361] on div "对 destination 进行全面深入的研究，收集以下信息：1) 最佳旅游季节和天气情况 2) 当地文化、习俗和注意事项 3) 必看景点和推荐活动 4) 当…" at bounding box center [950, 323] width 265 height 78
click at [582, 250] on input "destination *" at bounding box center [619, 246] width 288 height 25
type input "*"
type input "********"
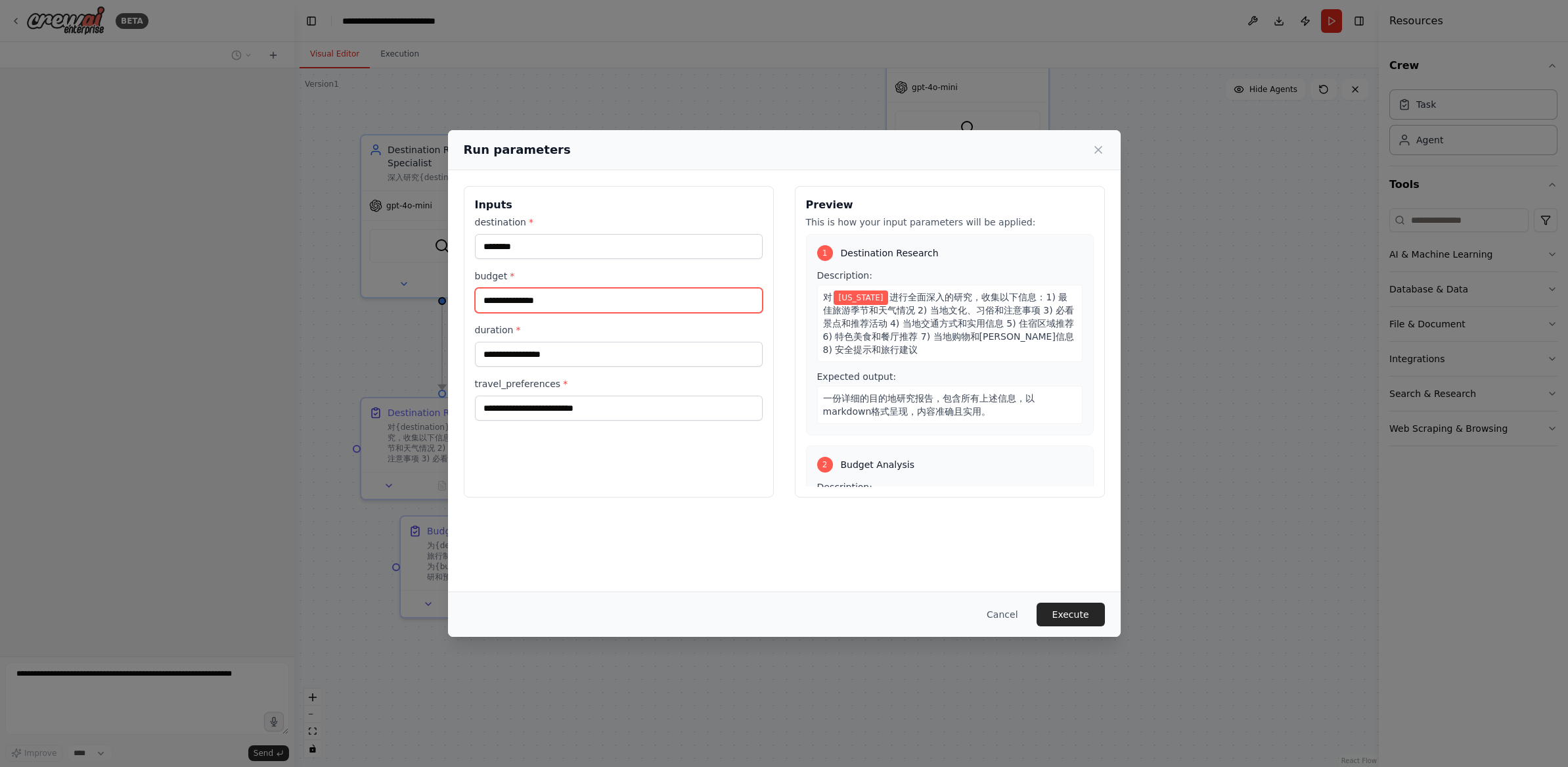
click at [579, 301] on input "budget *" at bounding box center [619, 300] width 288 height 25
type input "****"
click at [532, 362] on input "duration *" at bounding box center [619, 354] width 288 height 25
type input "*"
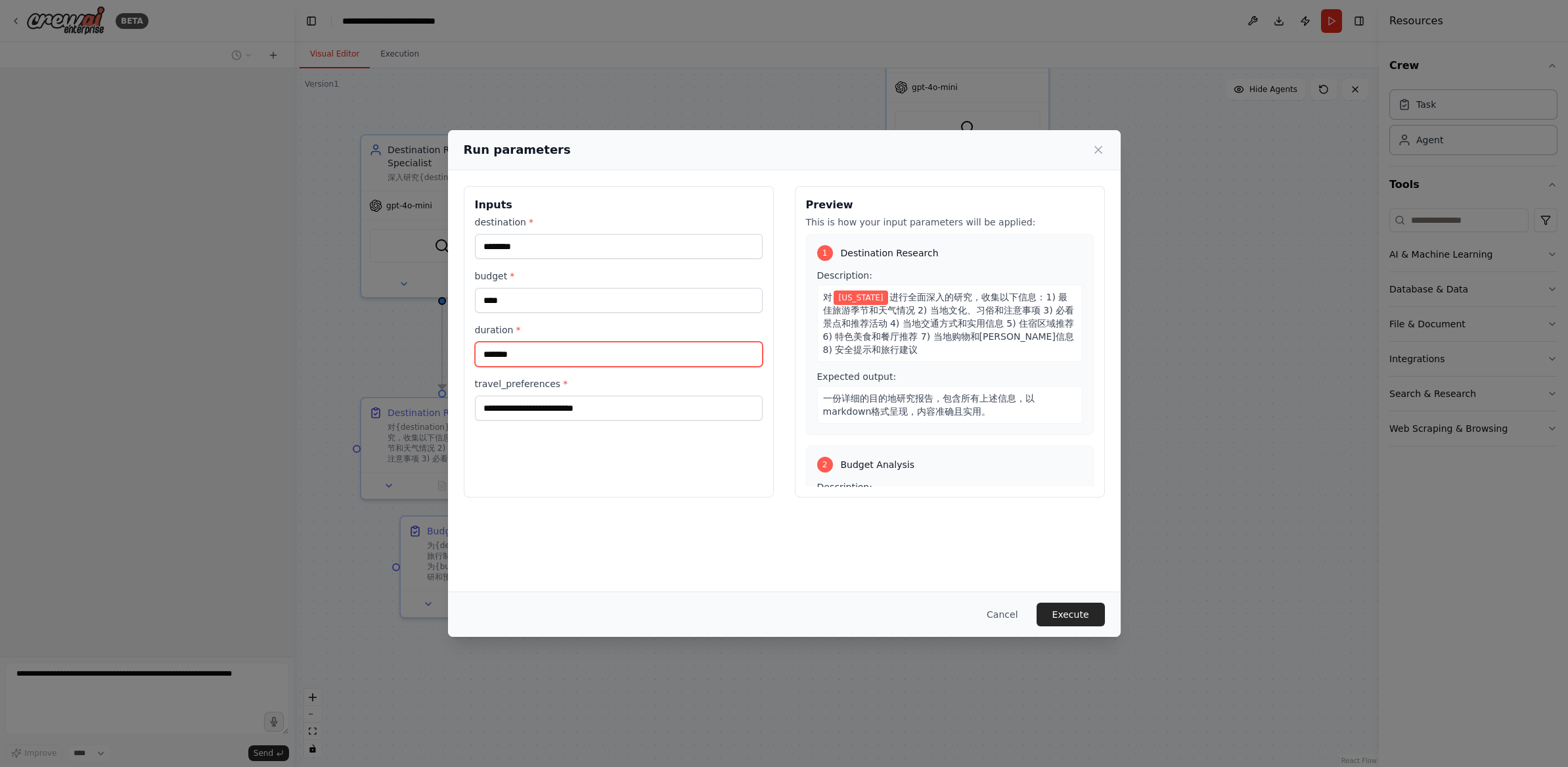
type input "*******"
click at [575, 412] on input "travel_preferences *" at bounding box center [619, 408] width 288 height 25
type input "****"
click at [1066, 620] on button "Execute" at bounding box center [1071, 614] width 68 height 24
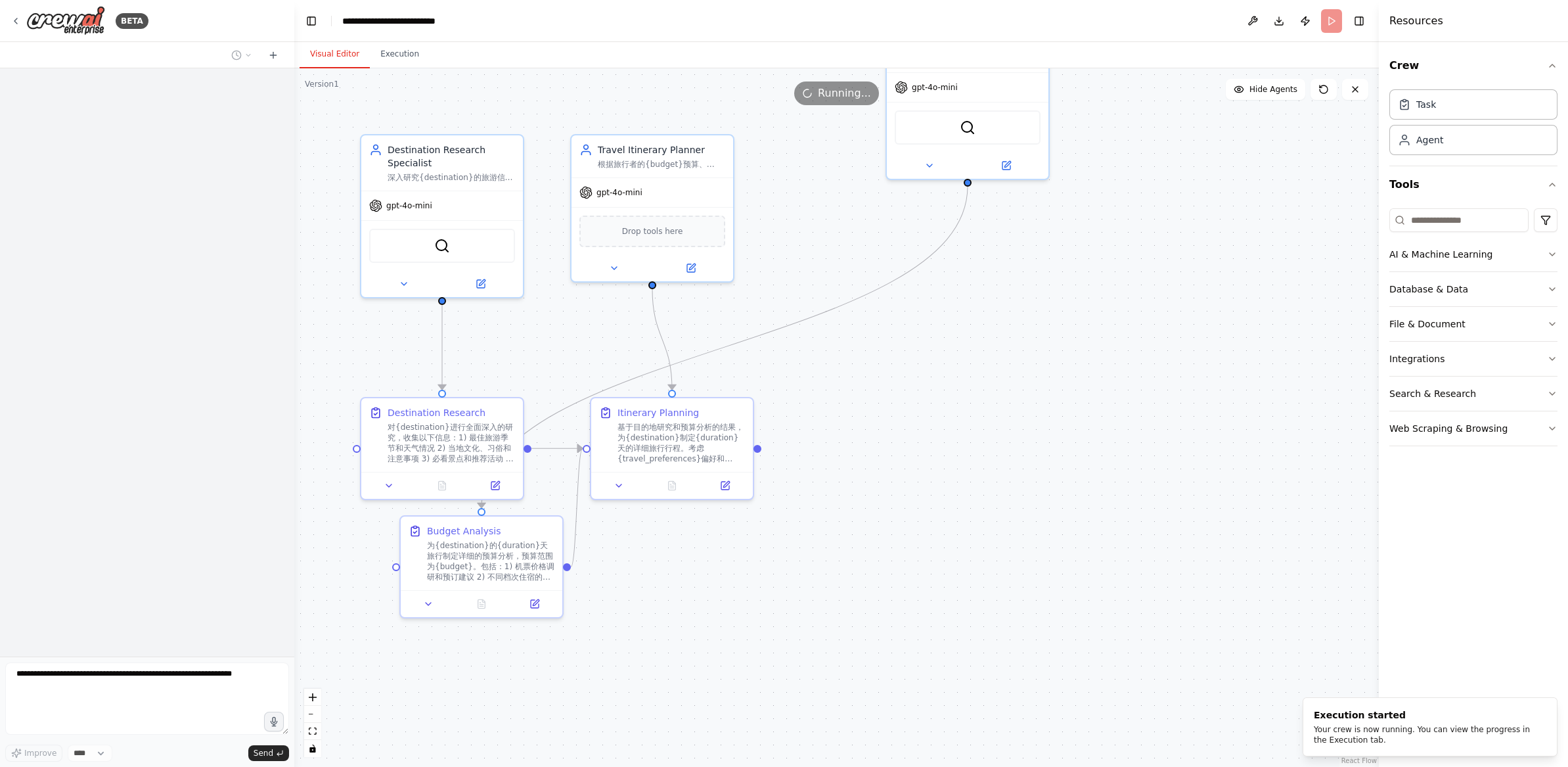
click at [1334, 27] on header "**********" at bounding box center [837, 21] width 1085 height 42
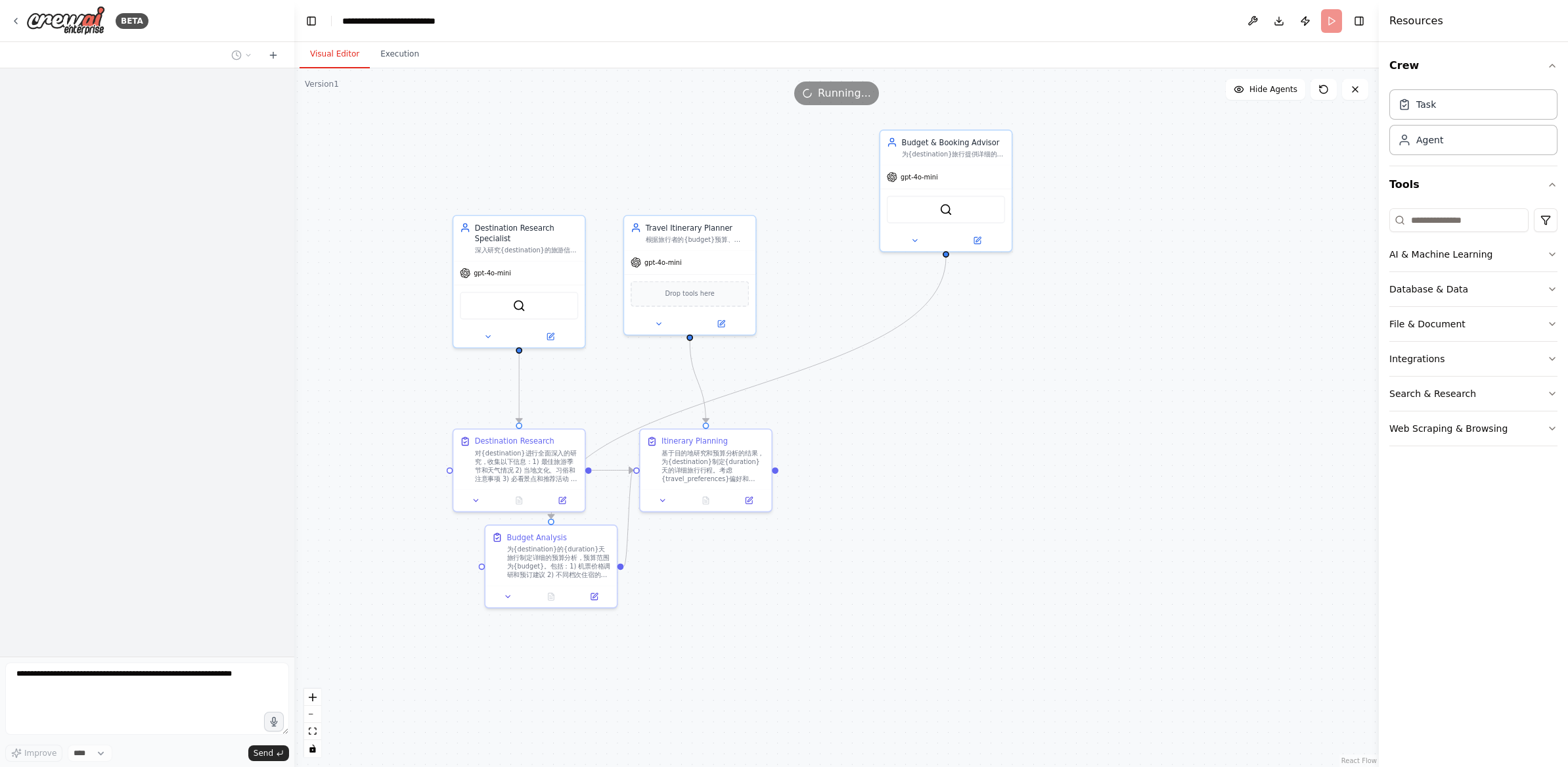
drag, startPoint x: 874, startPoint y: 413, endPoint x: 875, endPoint y: 421, distance: 8.1
click at [875, 421] on div ".deletable-edge-delete-btn { width: 20px; height: 20px; border: 0px solid #ffff…" at bounding box center [837, 417] width 1085 height 699
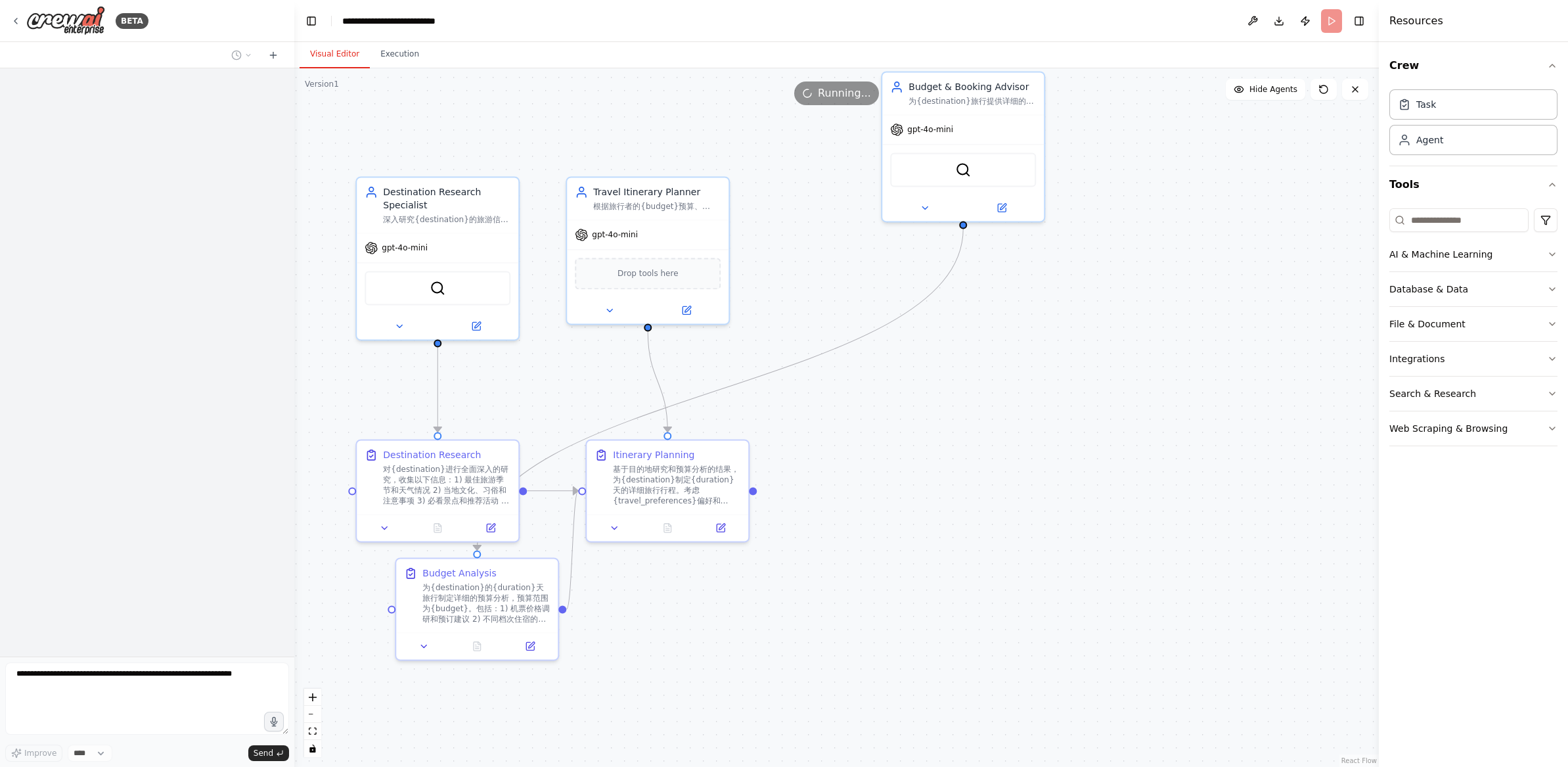
click at [163, 552] on div at bounding box center [147, 362] width 294 height 588
click at [829, 90] on span "Running..." at bounding box center [845, 93] width 53 height 16
click at [832, 99] on span "Running..." at bounding box center [845, 93] width 53 height 16
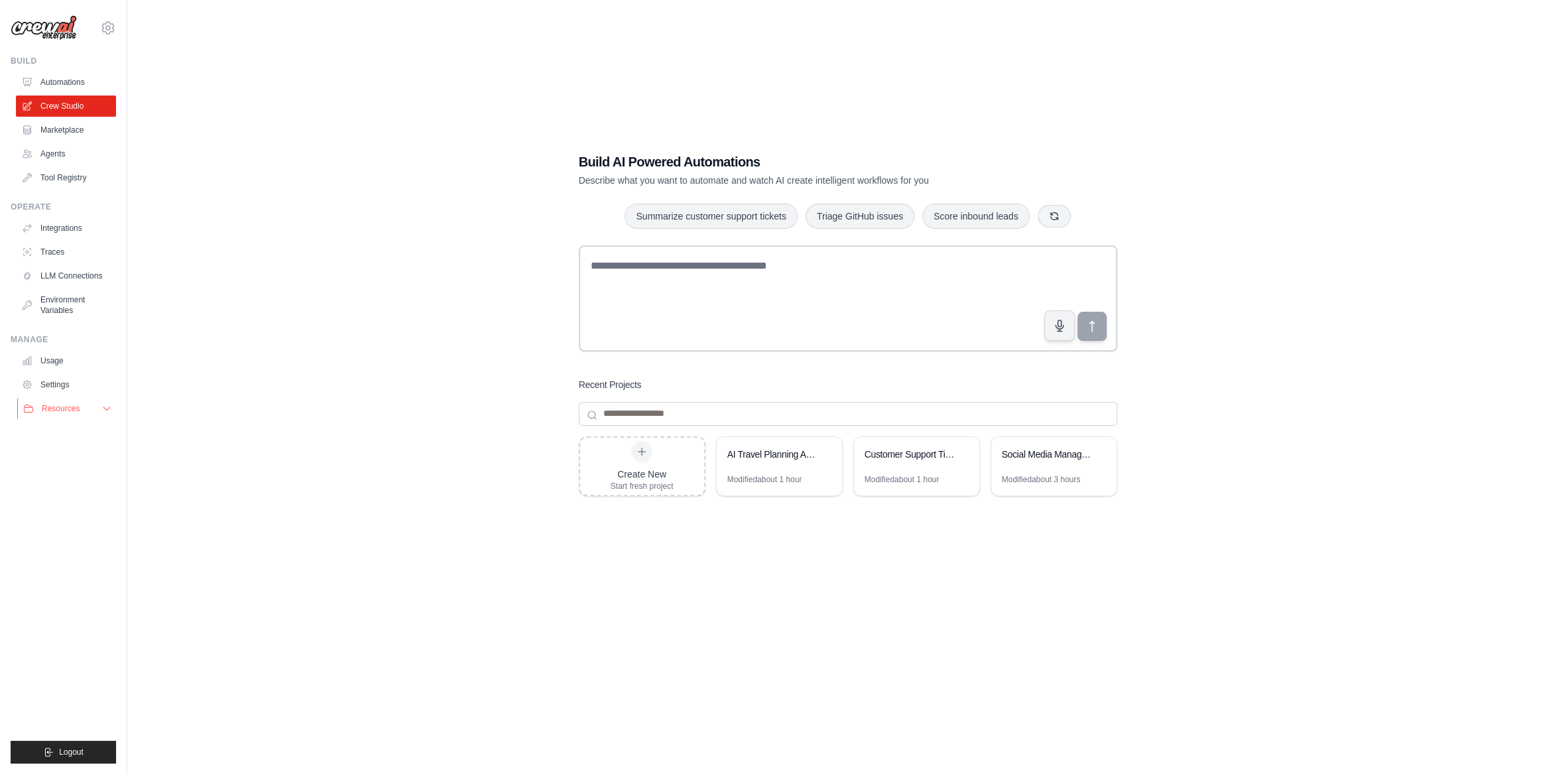
click at [82, 406] on button "Resources" at bounding box center [67, 409] width 100 height 21
click at [90, 434] on span "Documentation" at bounding box center [74, 431] width 54 height 11
